Goal: Task Accomplishment & Management: Use online tool/utility

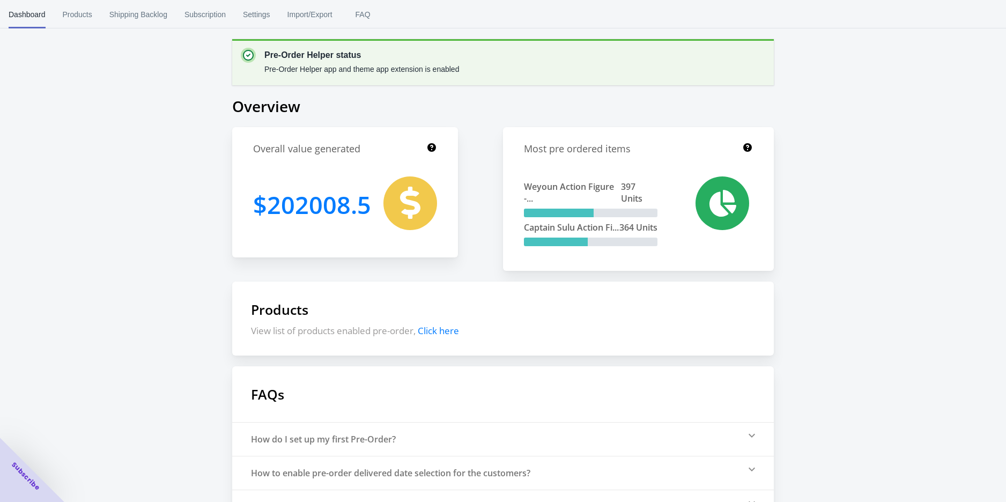
click at [151, 261] on div "Pre-Order Helper status Pre-Order Helper app and theme app extension is enabled…" at bounding box center [503, 295] width 1006 height 591
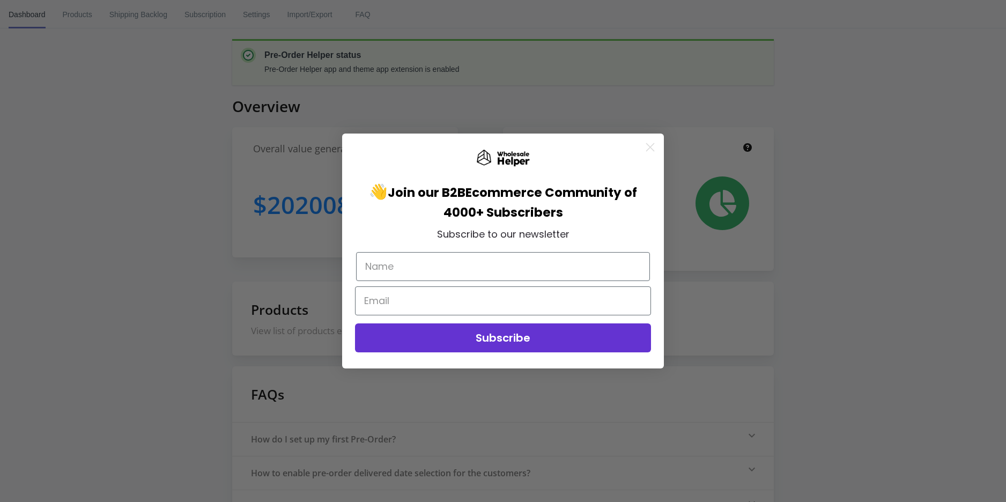
click at [83, 19] on div "Close dialog 👋 Join our B2B Ecommerce Community of 4000+ Subscribers Subscribe …" at bounding box center [503, 251] width 1006 height 502
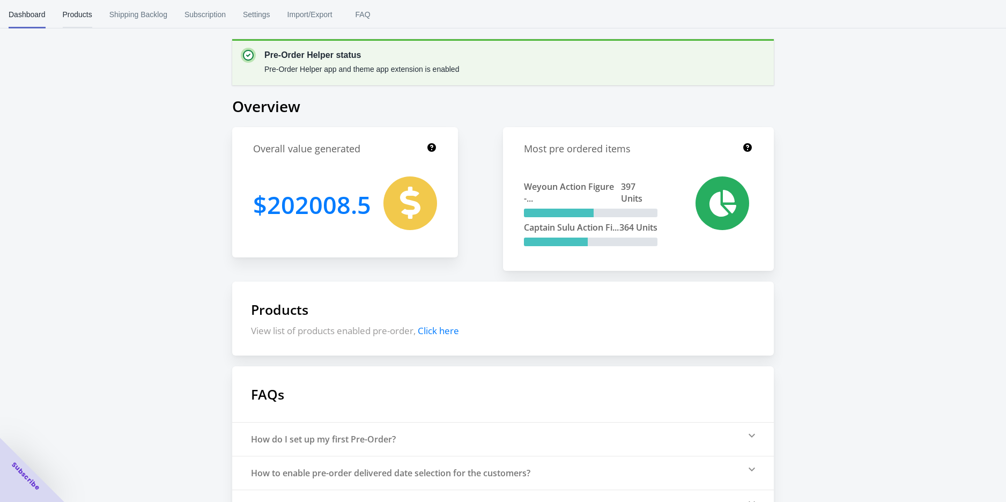
click at [83, 18] on span "Products" at bounding box center [77, 15] width 29 height 28
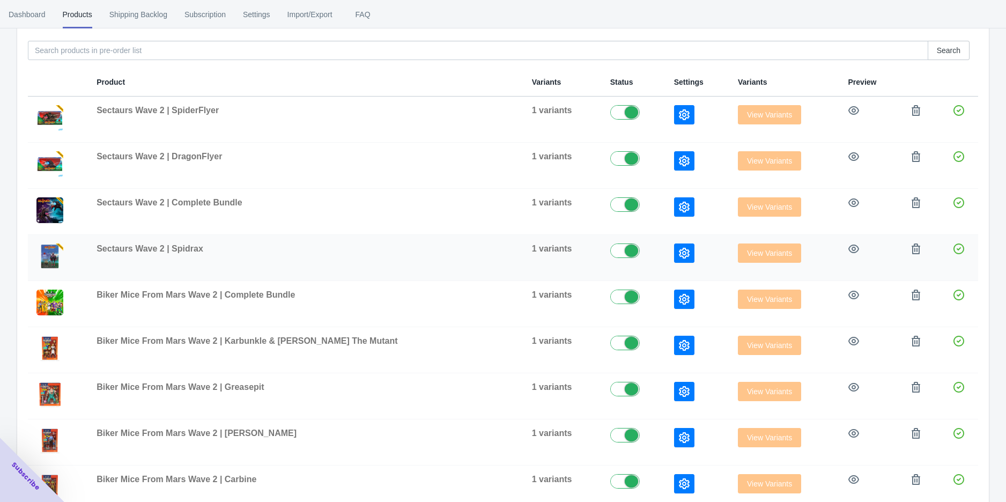
scroll to position [227, 0]
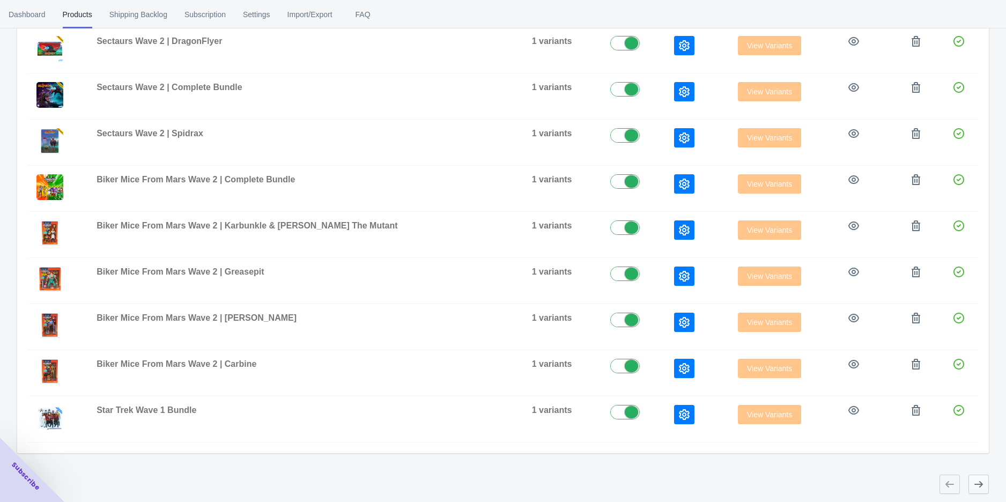
click at [977, 486] on icon "button" at bounding box center [978, 484] width 11 height 11
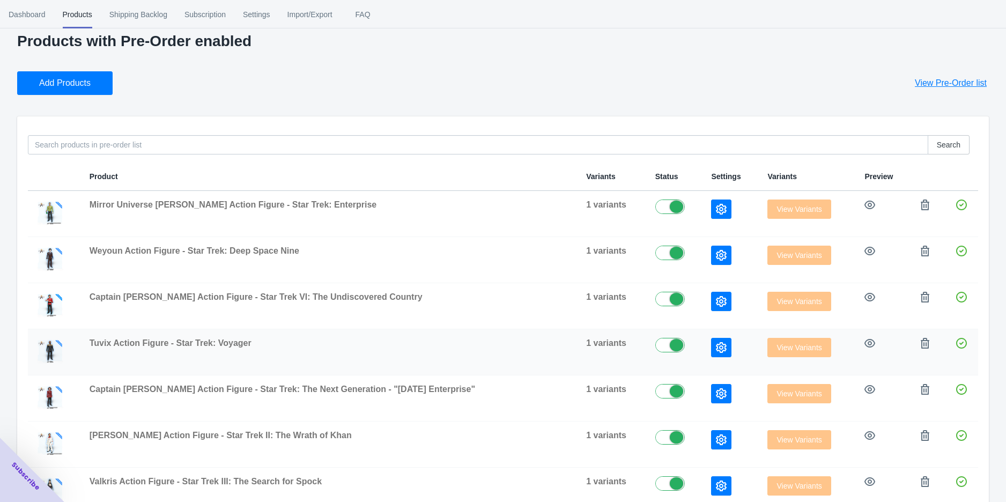
scroll to position [0, 0]
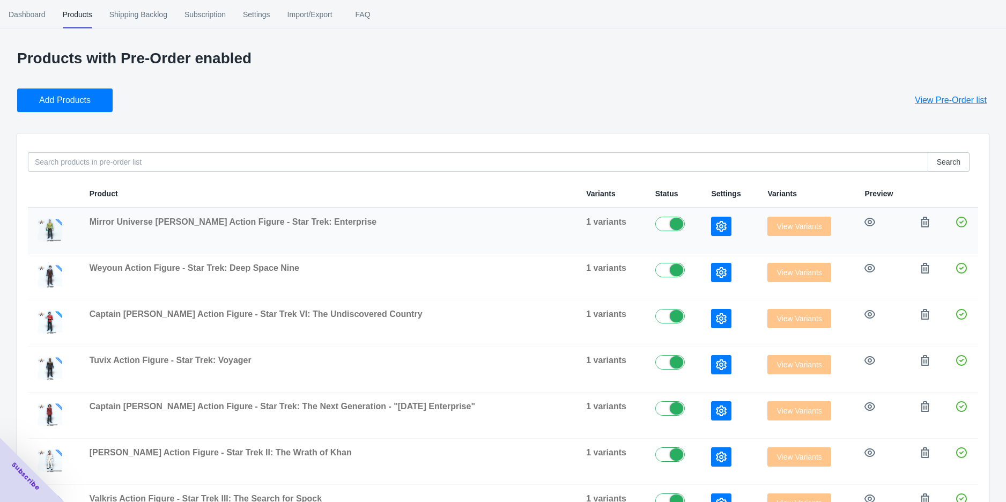
click at [717, 233] on button "button" at bounding box center [721, 226] width 20 height 19
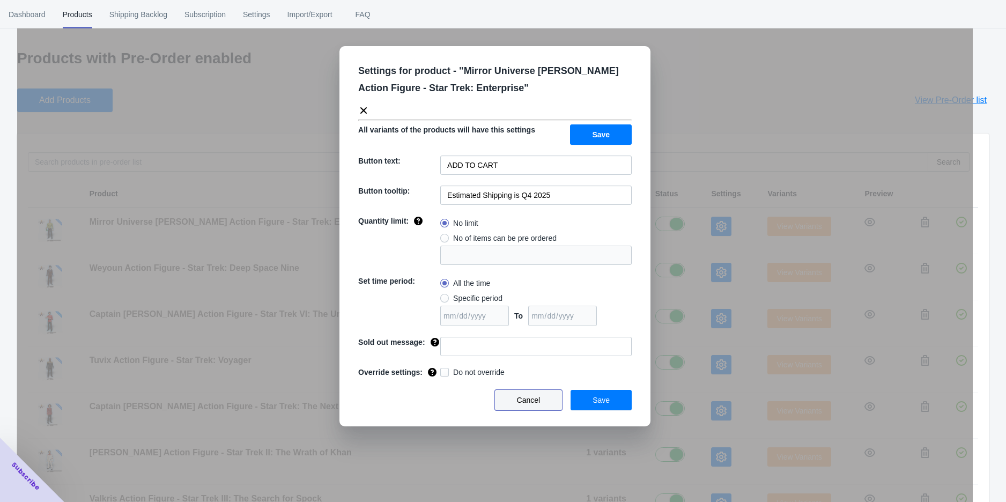
click at [532, 403] on span "Cancel" at bounding box center [529, 400] width 24 height 9
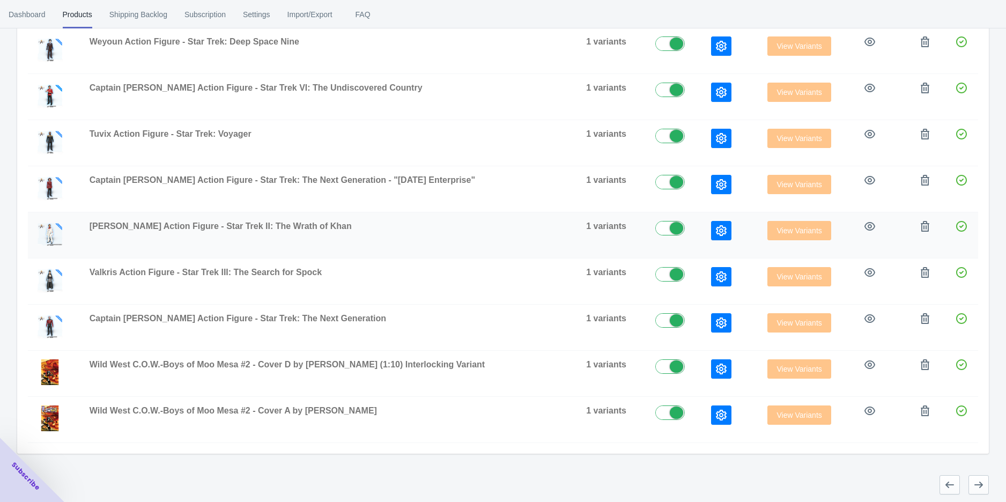
scroll to position [227, 0]
click at [944, 476] on button "button" at bounding box center [950, 484] width 20 height 19
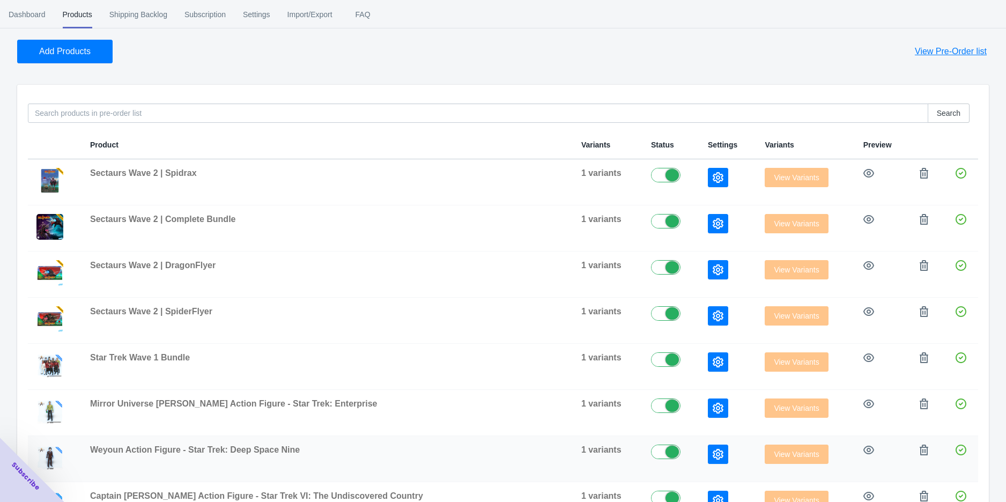
scroll to position [48, 0]
click at [711, 221] on button "button" at bounding box center [718, 224] width 20 height 19
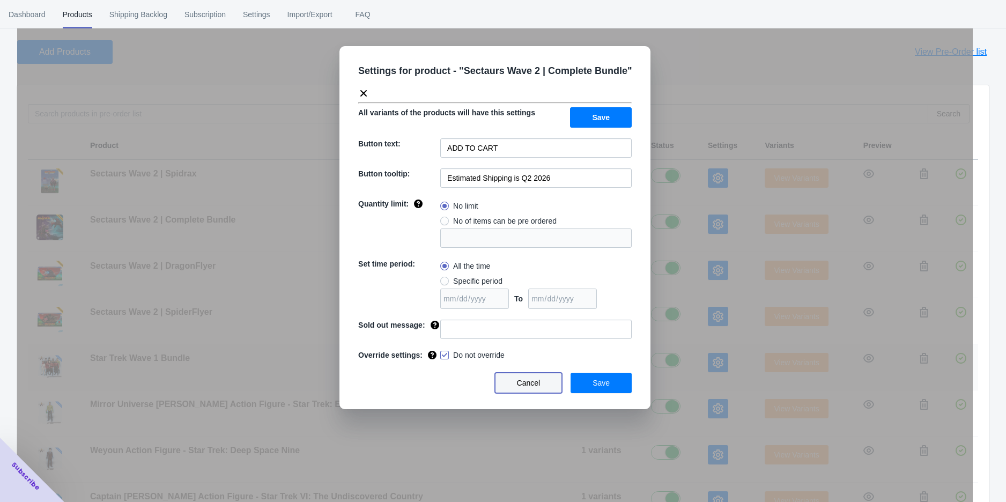
click at [535, 382] on span "Cancel" at bounding box center [529, 383] width 24 height 9
